Goal: Navigation & Orientation: Find specific page/section

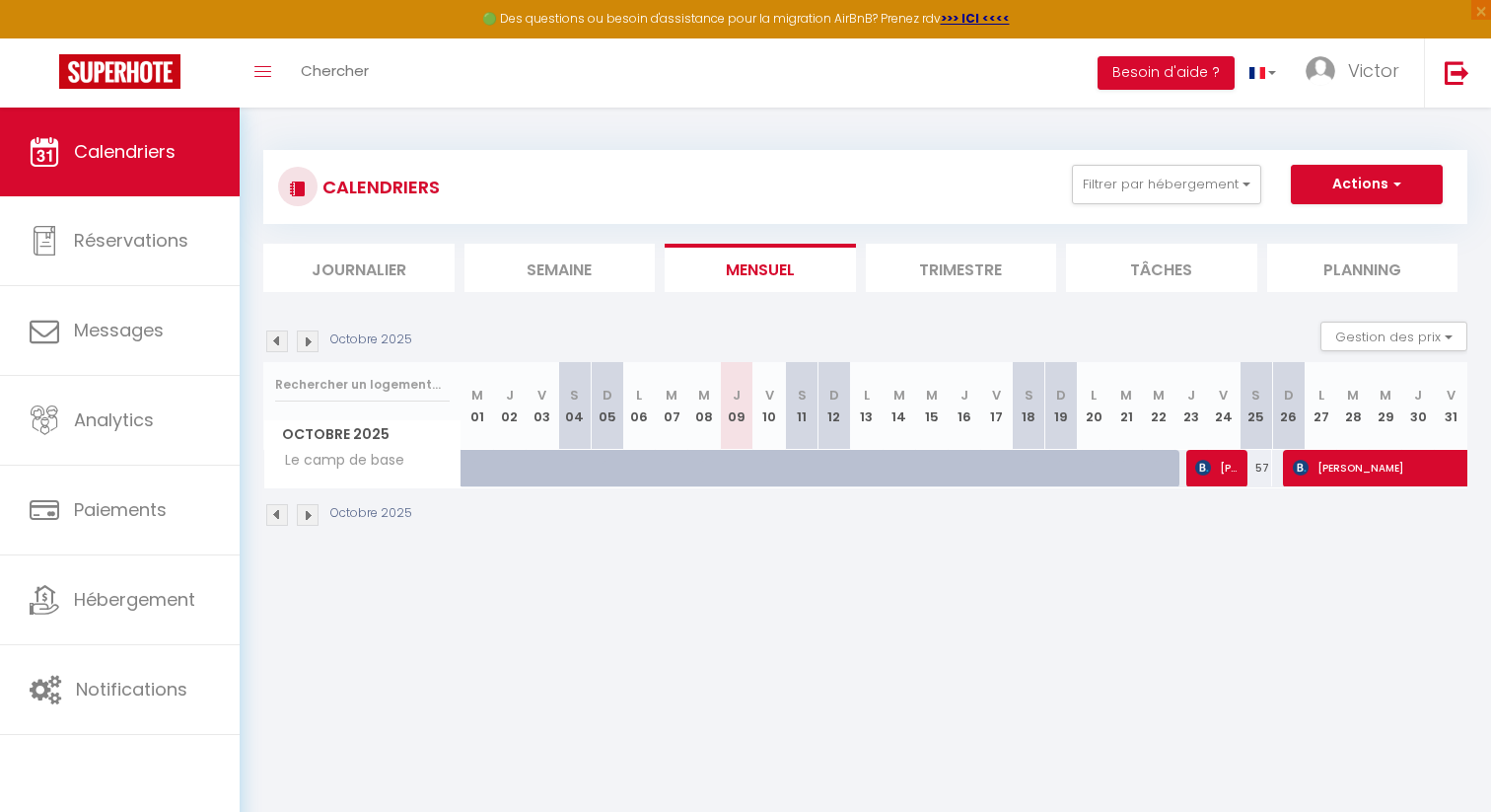
click at [1227, 394] on div at bounding box center [1310, 446] width 316 height 812
click at [1236, 412] on div at bounding box center [1310, 446] width 316 height 812
click at [1224, 412] on div at bounding box center [1310, 446] width 316 height 812
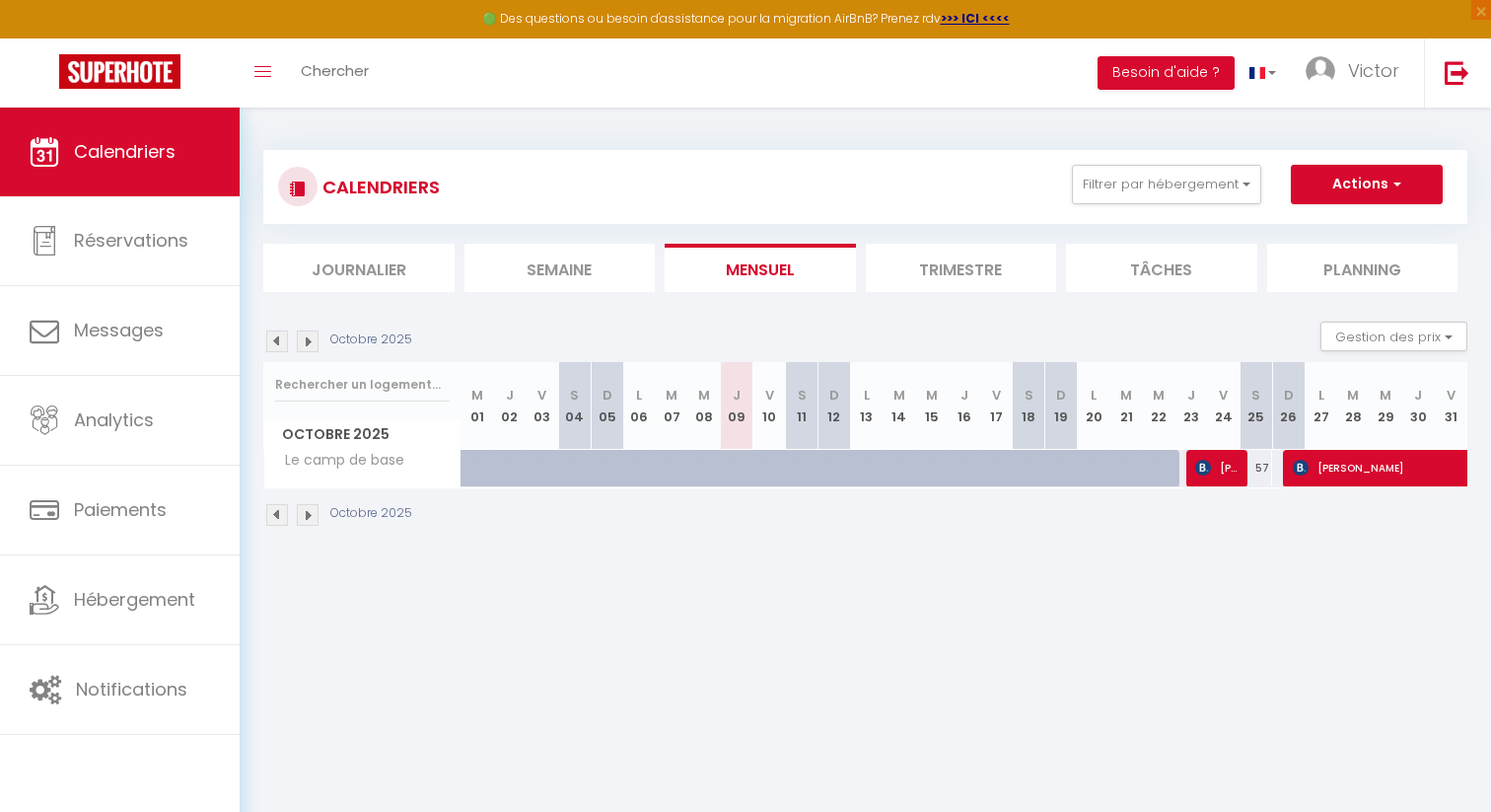
click at [303, 513] on img at bounding box center [308, 515] width 22 height 22
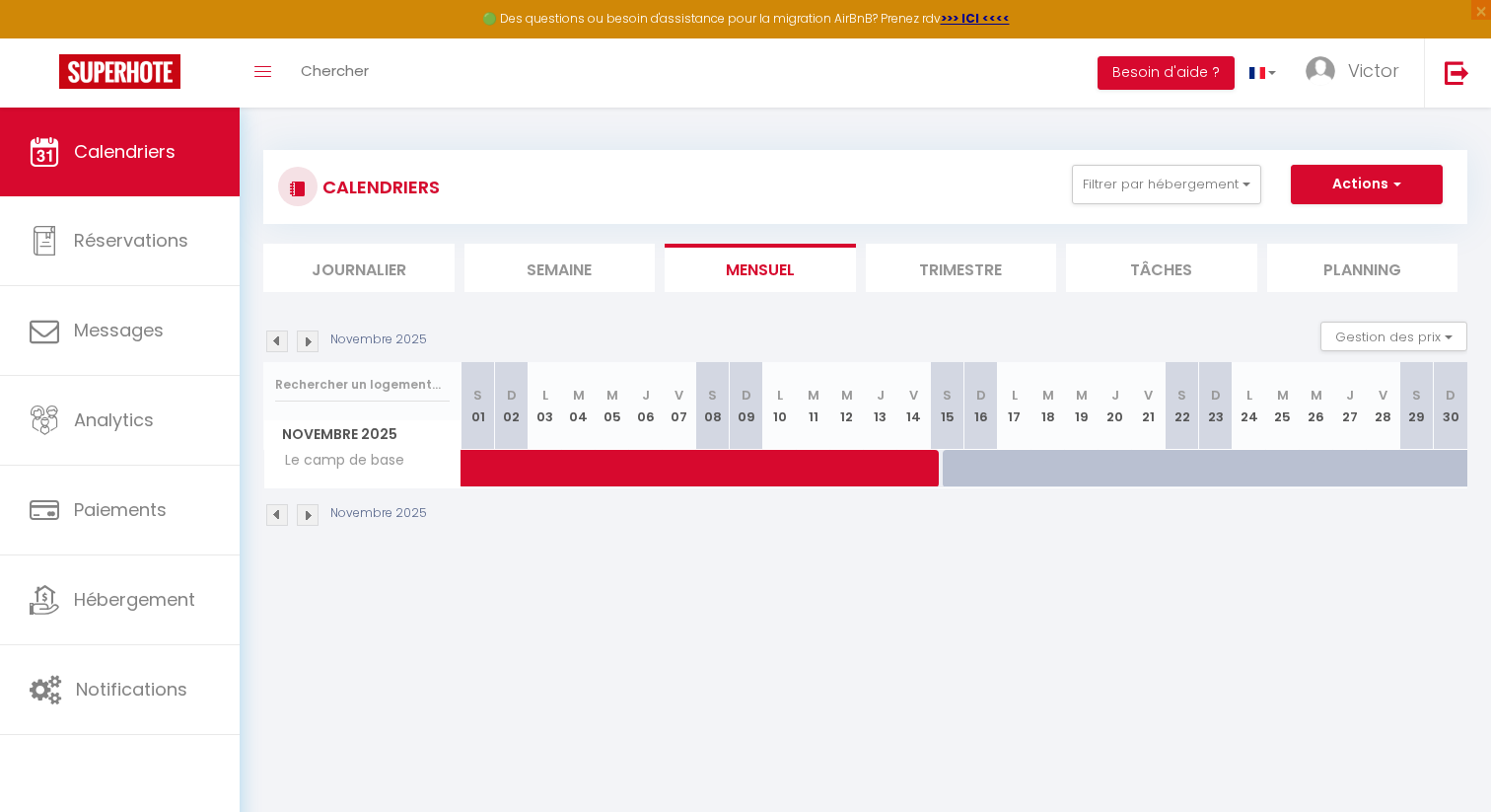
click at [312, 524] on img at bounding box center [308, 515] width 22 height 22
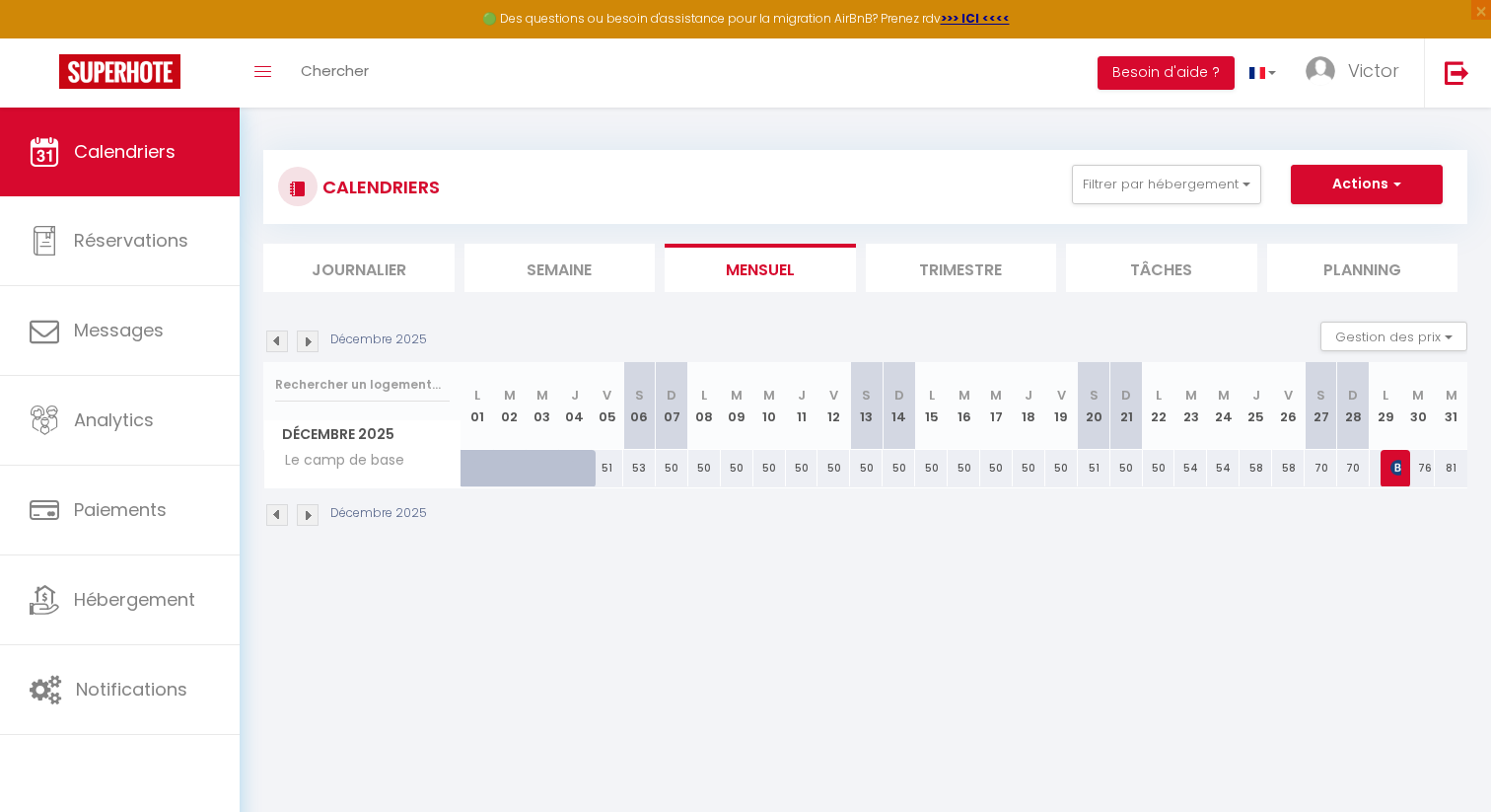
click at [276, 519] on img at bounding box center [277, 515] width 22 height 22
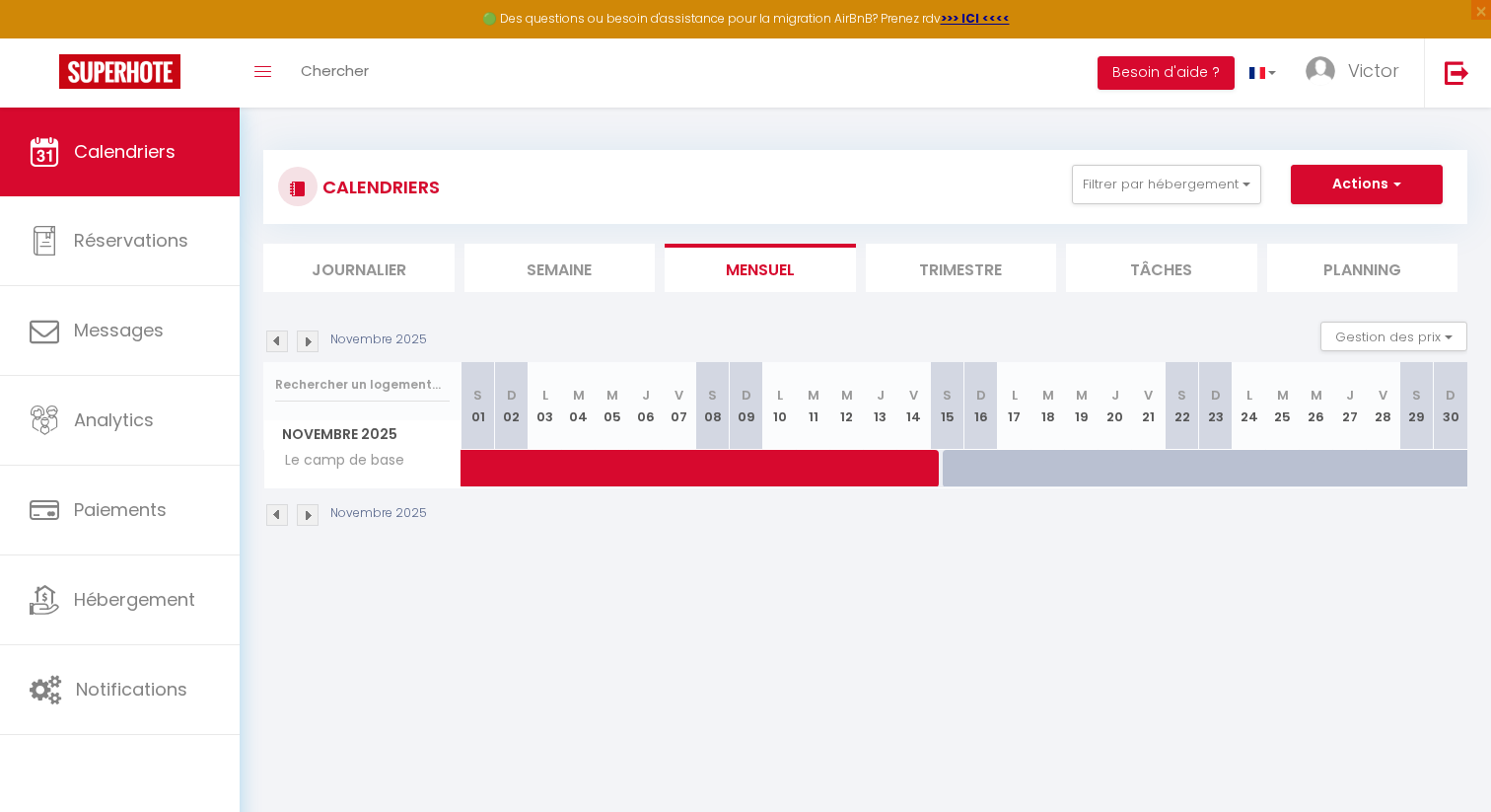
click at [276, 519] on img at bounding box center [277, 515] width 22 height 22
